Goal: Task Accomplishment & Management: Use online tool/utility

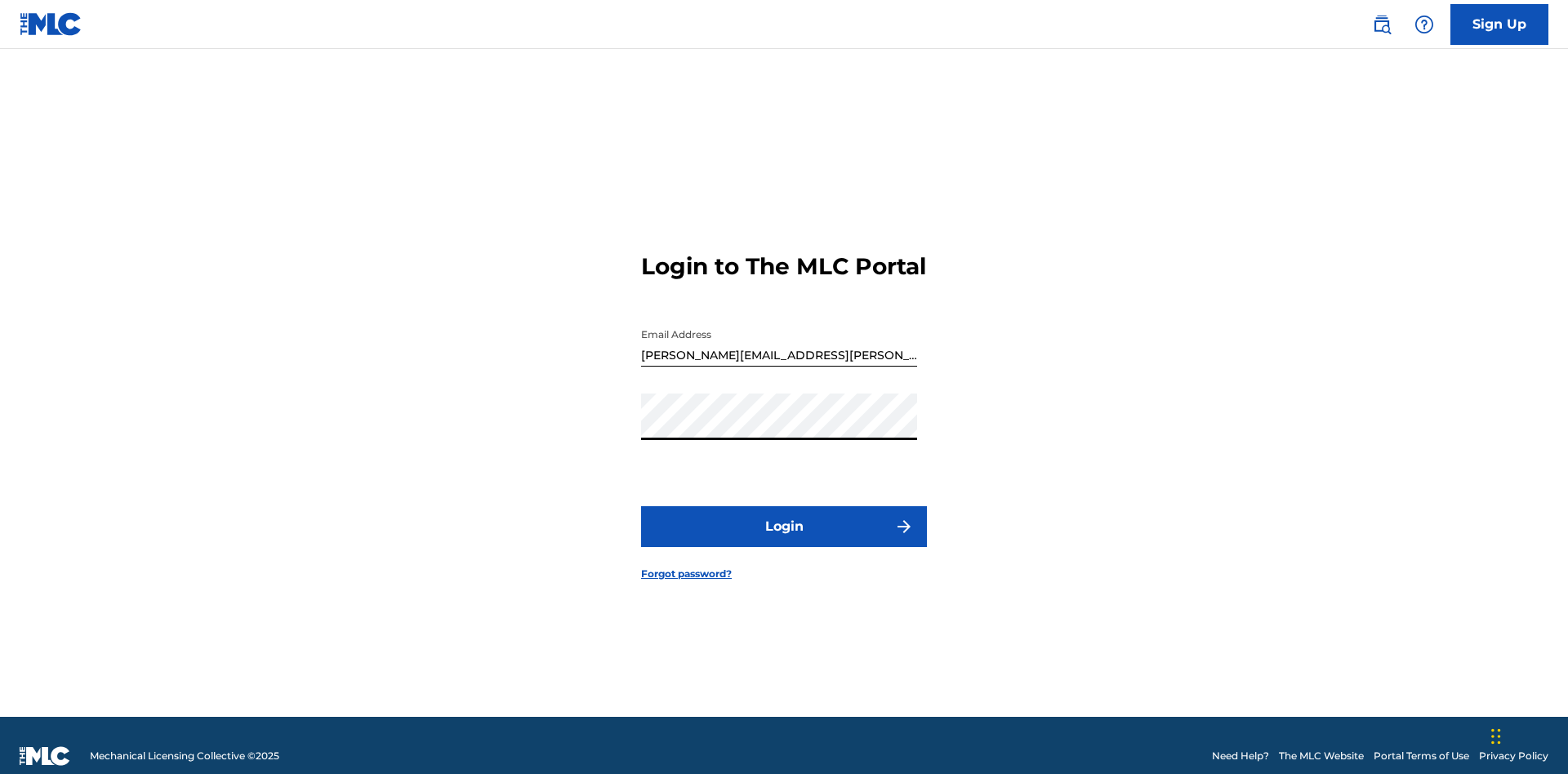
scroll to position [21, 0]
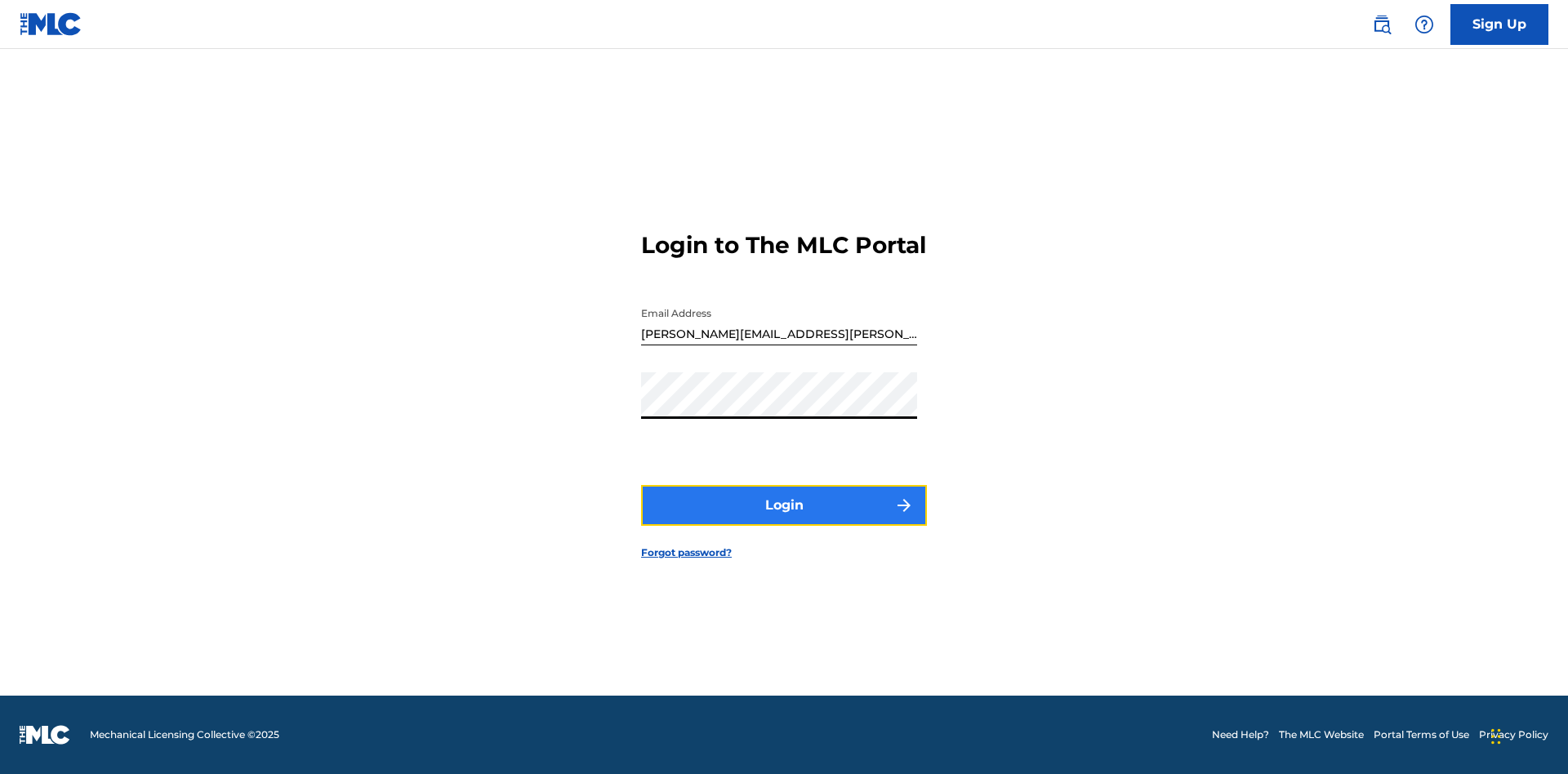
click at [784, 519] on button "Login" at bounding box center [784, 506] width 286 height 40
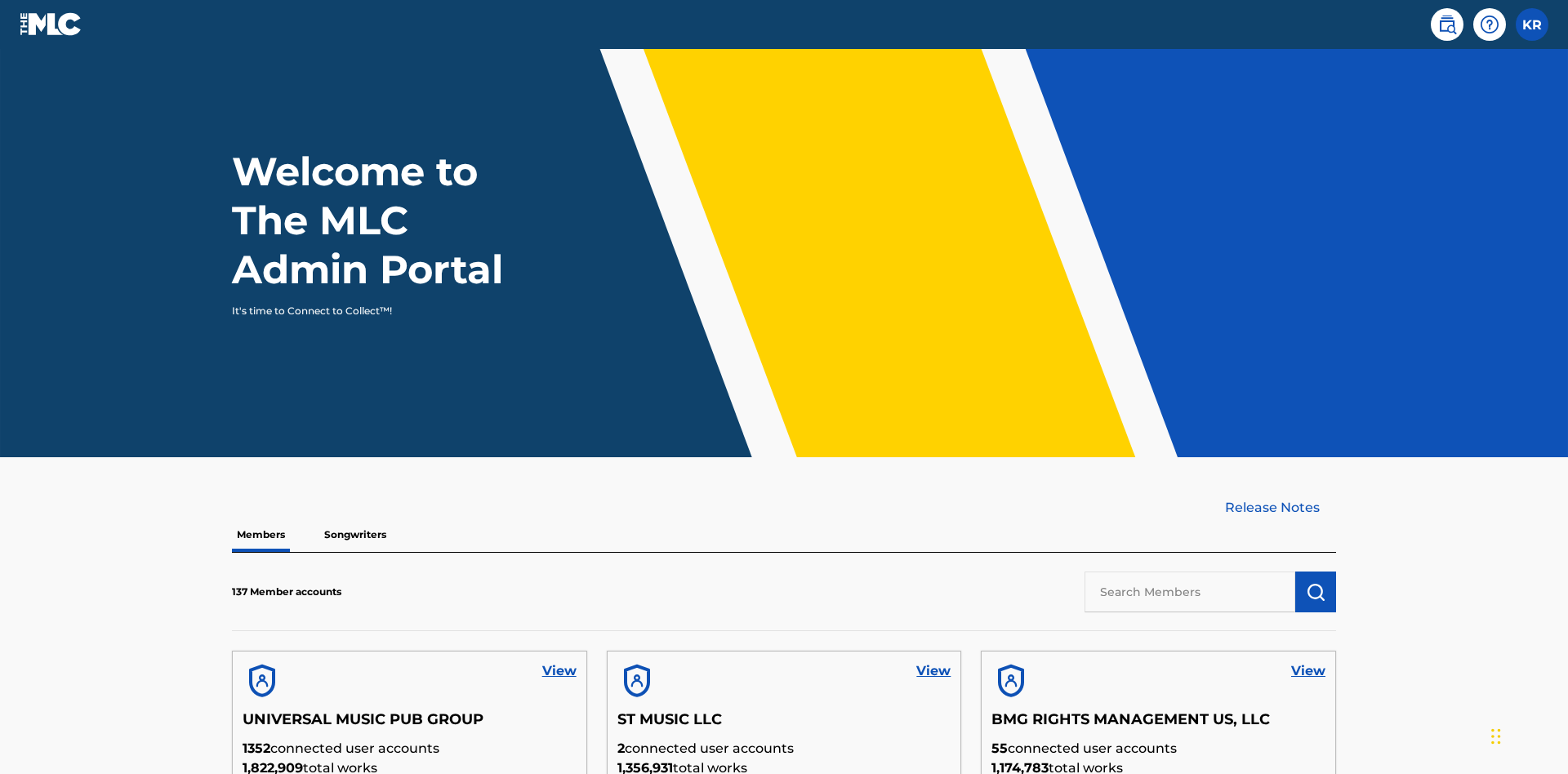
click at [1190, 572] on input "text" at bounding box center [1189, 592] width 211 height 40
click at [1316, 583] on img "submit" at bounding box center [1316, 592] width 19 height 19
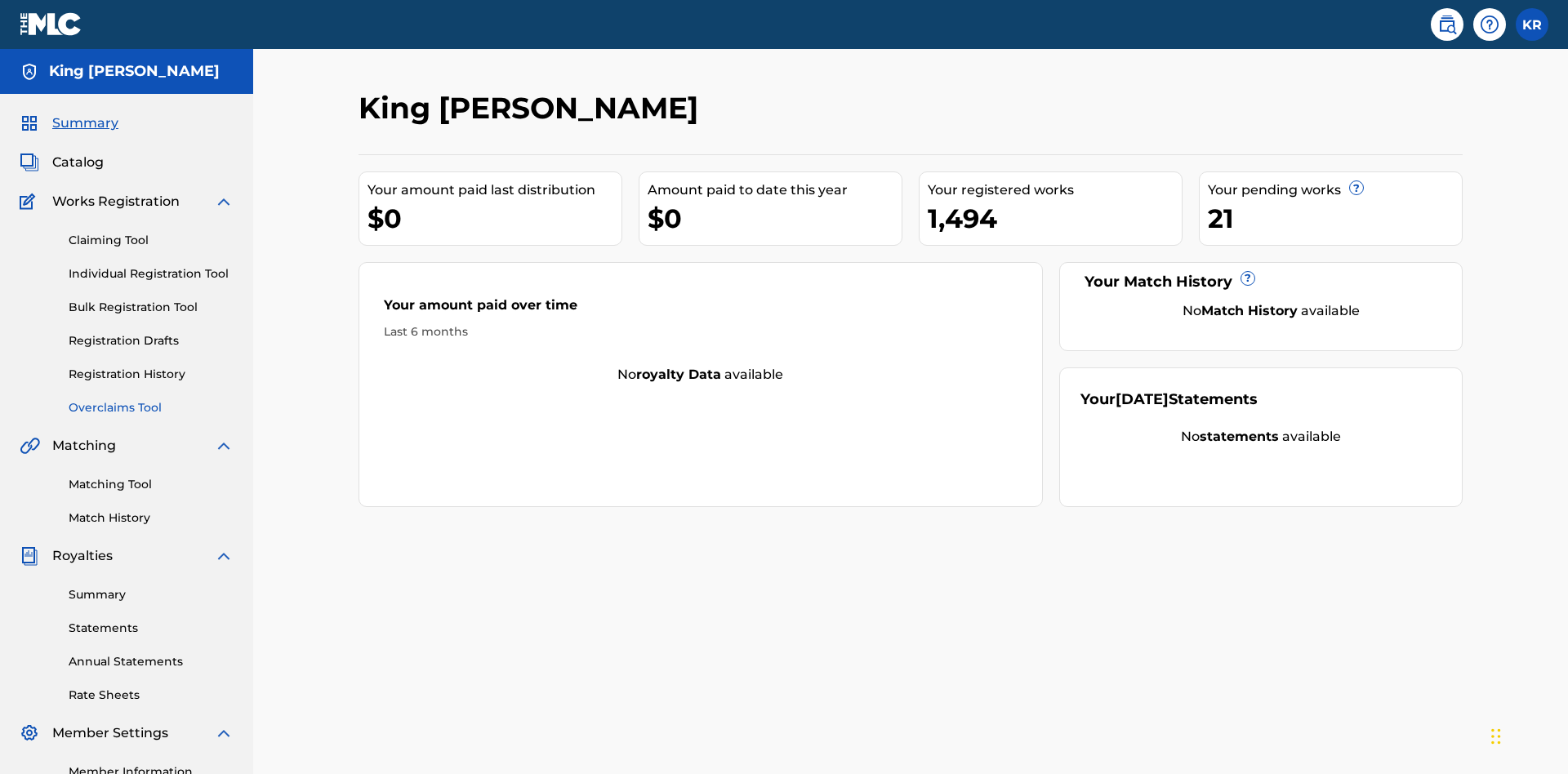
click at [151, 399] on link "Overclaims Tool" at bounding box center [151, 408] width 165 height 17
